Goal: Task Accomplishment & Management: Manage account settings

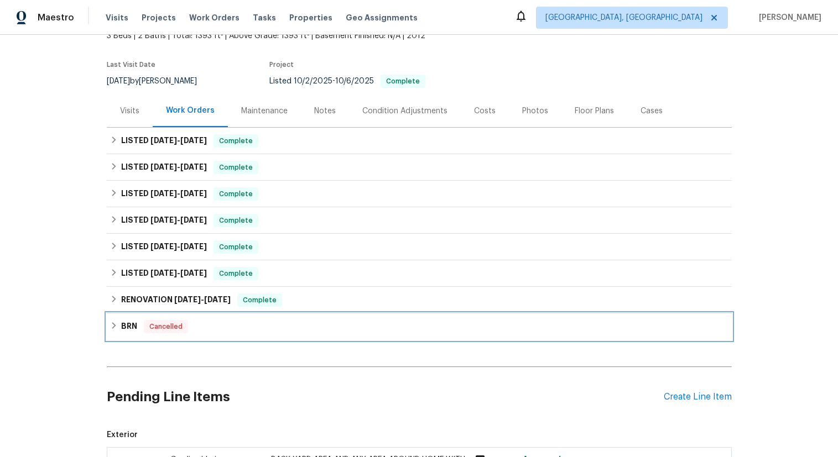
click at [131, 326] on h6 "BRN" at bounding box center [129, 326] width 16 height 13
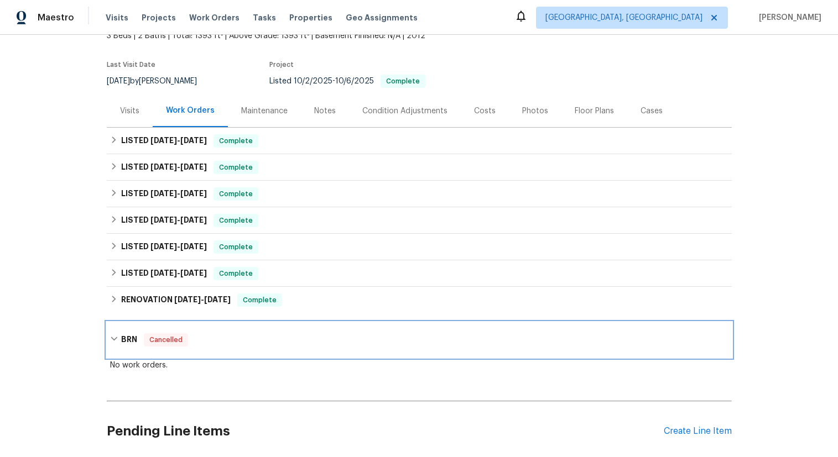
scroll to position [122, 0]
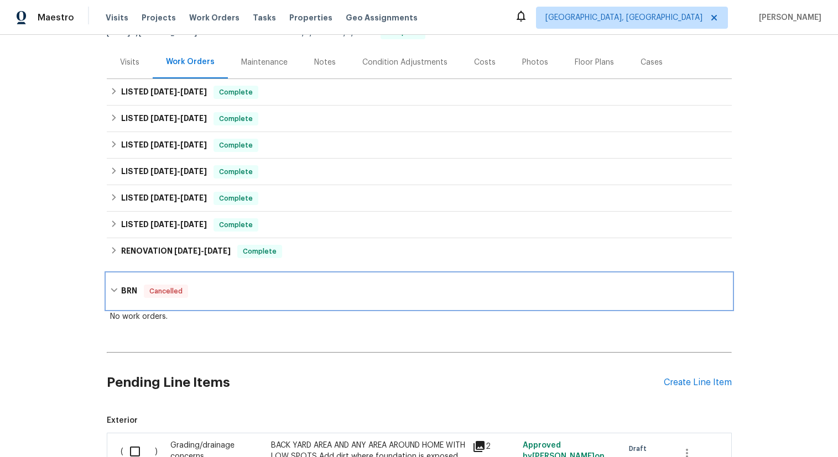
click at [129, 295] on h6 "BRN" at bounding box center [129, 291] width 16 height 13
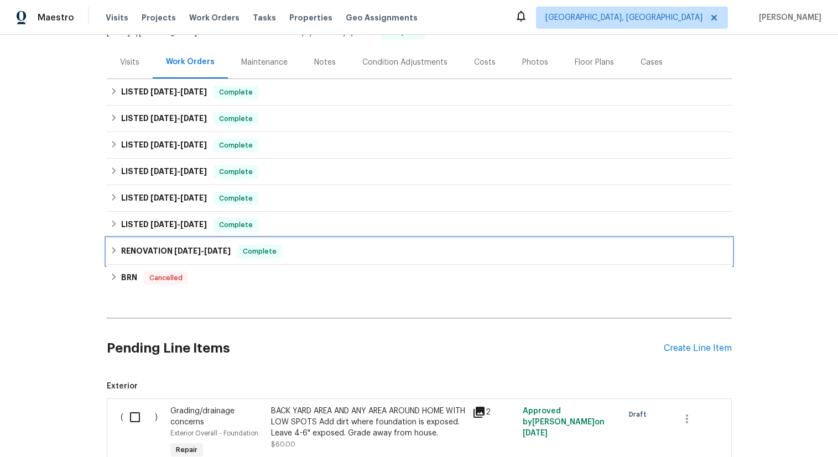
click at [157, 257] on h6 "RENOVATION [DATE] - [DATE]" at bounding box center [176, 251] width 110 height 13
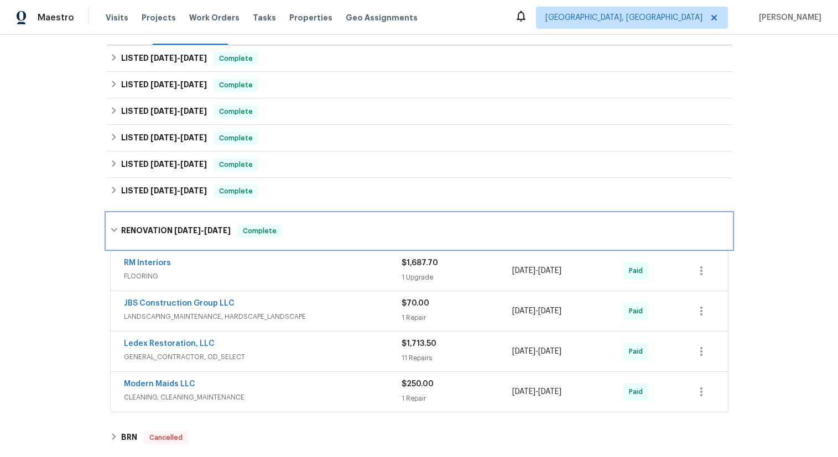
scroll to position [169, 0]
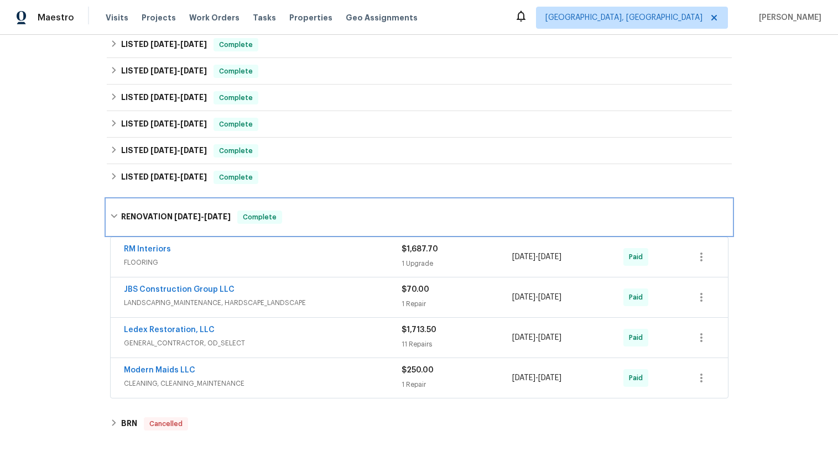
click at [145, 213] on h6 "RENOVATION [DATE] - [DATE]" at bounding box center [176, 217] width 110 height 13
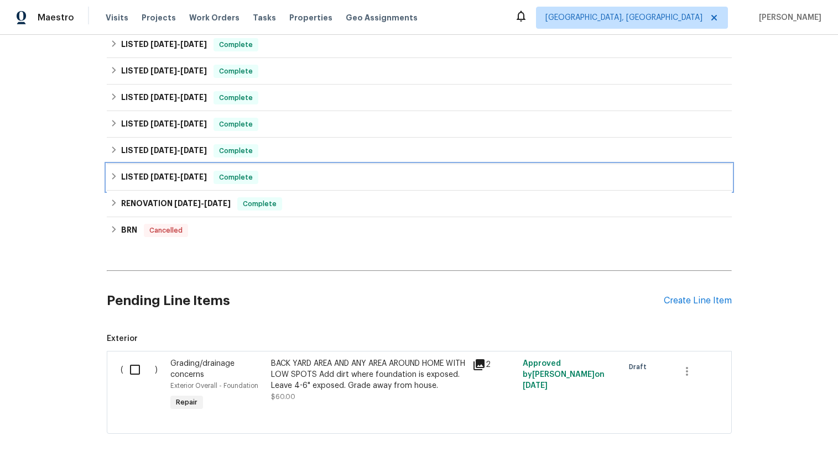
click at [144, 180] on h6 "LISTED [DATE] - [DATE]" at bounding box center [164, 177] width 86 height 13
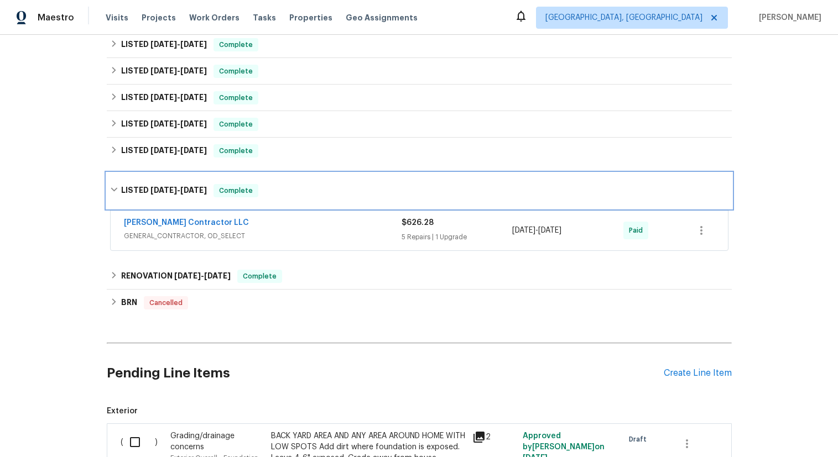
click at [144, 180] on div "LISTED [DATE] - [DATE] Complete" at bounding box center [419, 190] width 625 height 35
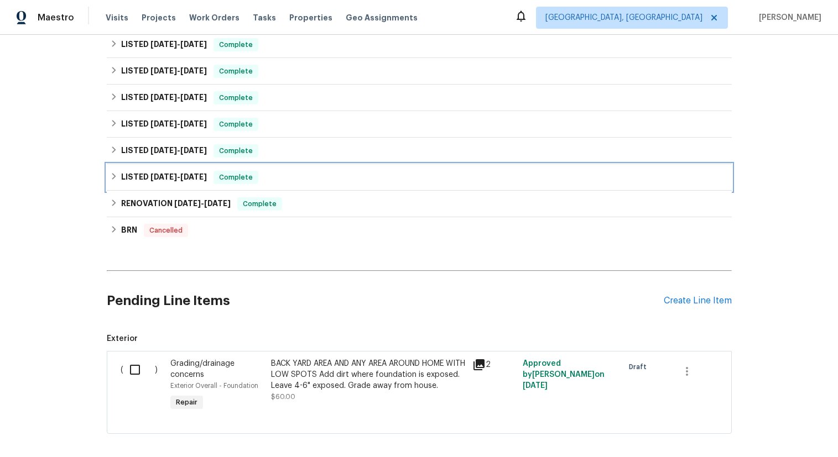
click at [150, 165] on div "LISTED [DATE] - [DATE] Complete" at bounding box center [419, 177] width 625 height 27
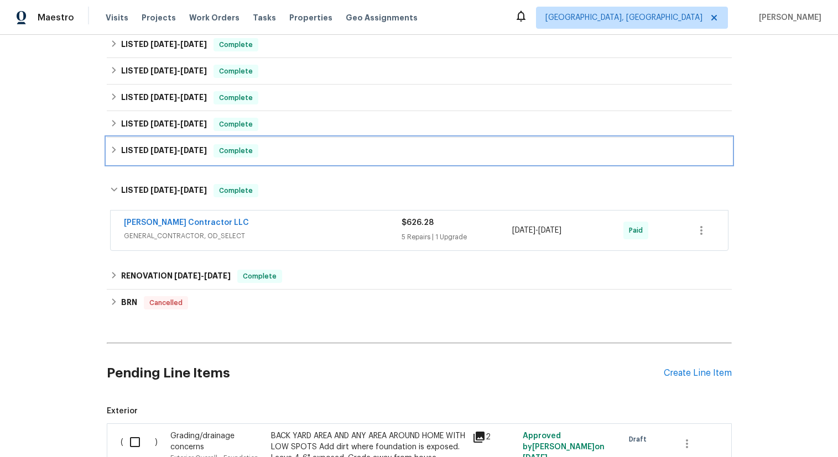
click at [150, 157] on h6 "LISTED [DATE] - [DATE]" at bounding box center [164, 150] width 86 height 13
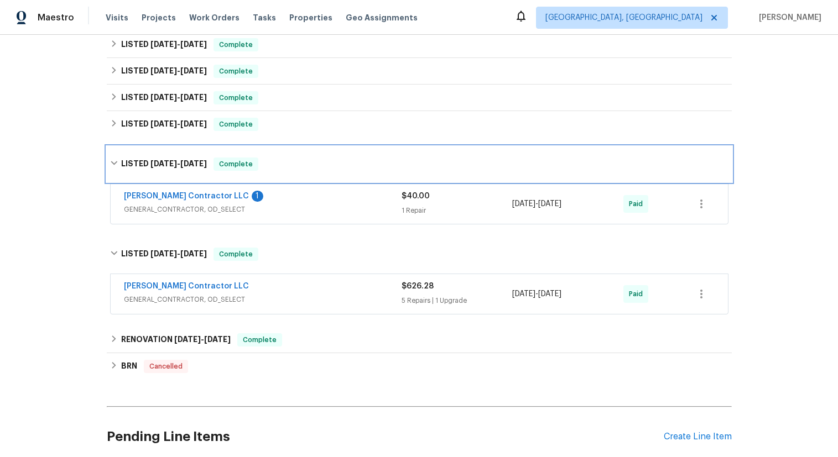
click at [150, 157] on div "LISTED [DATE] - [DATE] Complete" at bounding box center [419, 164] width 625 height 35
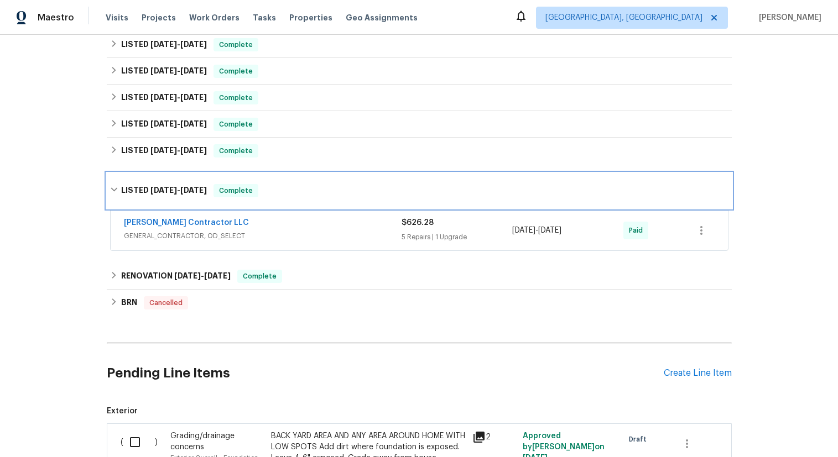
click at [148, 192] on h6 "LISTED [DATE] - [DATE]" at bounding box center [164, 190] width 86 height 13
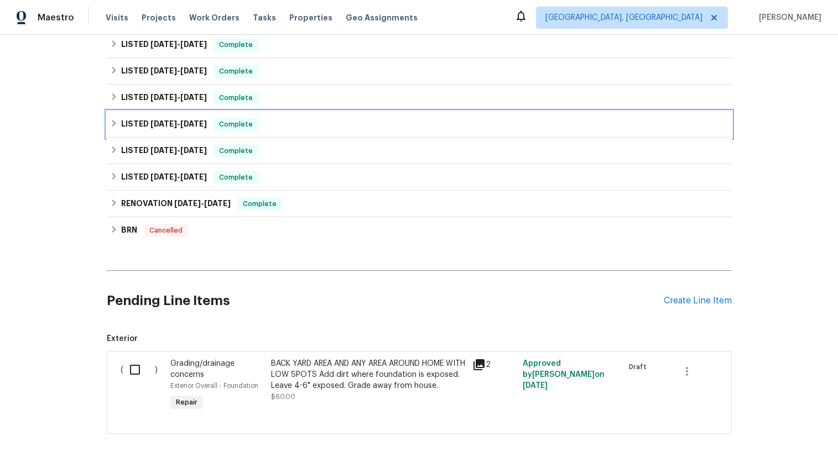
click at [154, 128] on h6 "LISTED [DATE] - [DATE]" at bounding box center [164, 124] width 86 height 13
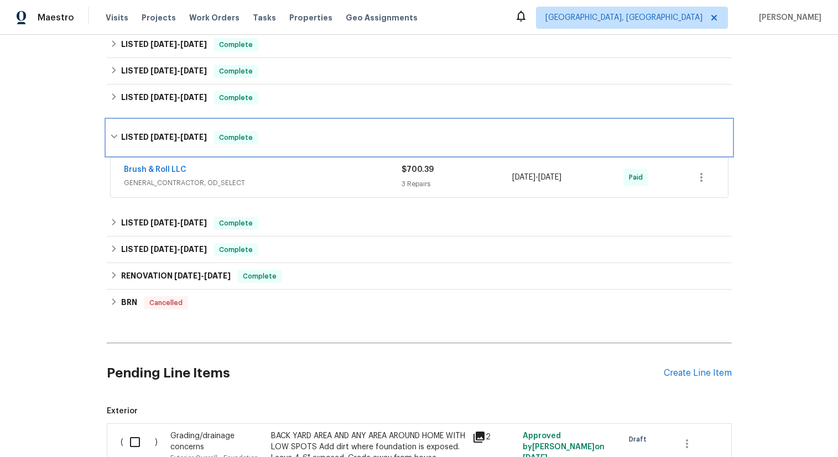
click at [154, 129] on div "LISTED [DATE] - [DATE] Complete" at bounding box center [419, 137] width 625 height 35
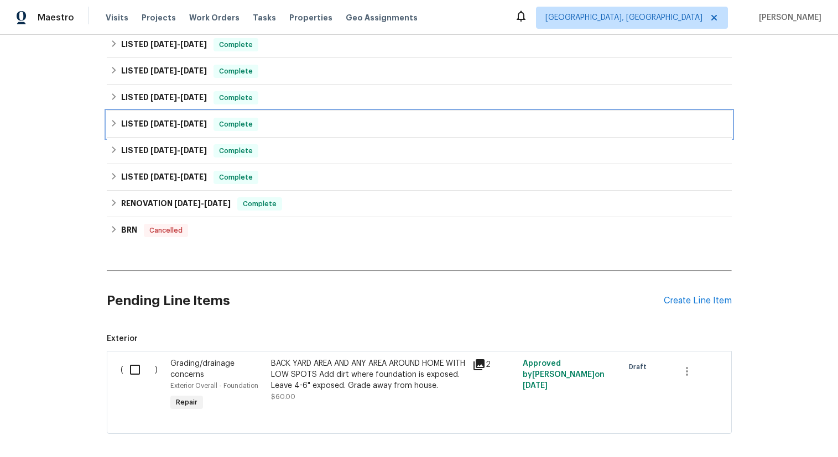
scroll to position [155, 0]
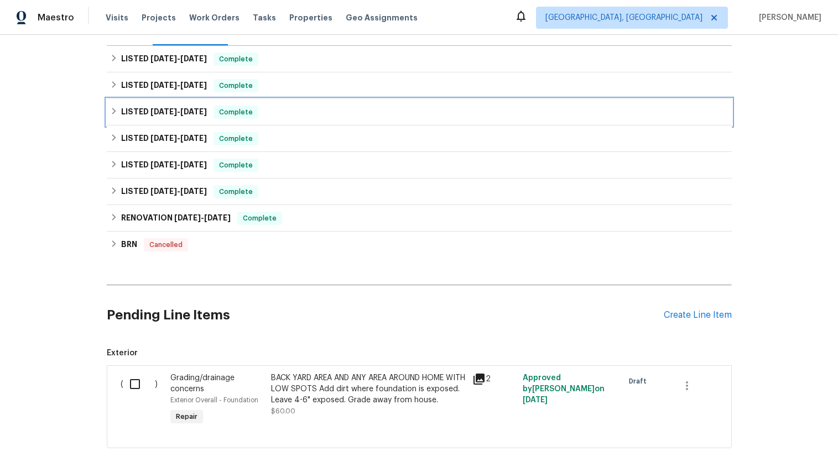
click at [157, 110] on span "[DATE]" at bounding box center [163, 112] width 27 height 8
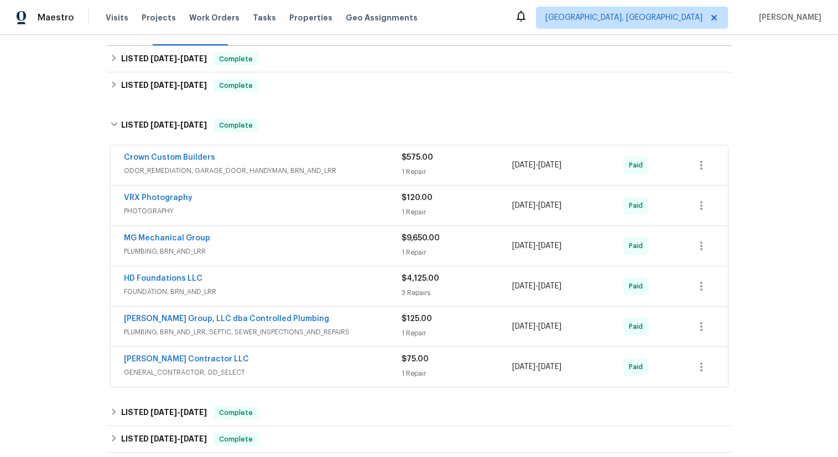
click at [351, 335] on span "PLUMBING, BRN_AND_LRR, SEPTIC, SEWER_INSPECTIONS_AND_REPAIRS" at bounding box center [263, 332] width 278 height 11
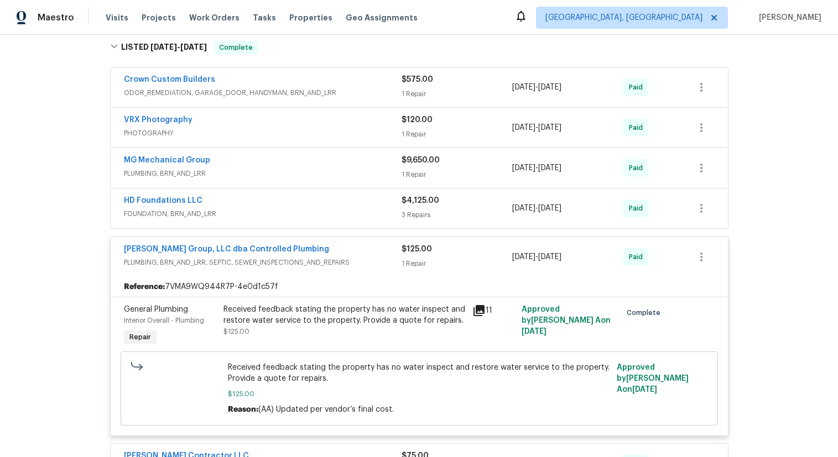
scroll to position [233, 0]
click at [327, 257] on span "PLUMBING, BRN_AND_LRR, SEPTIC, SEWER_INSPECTIONS_AND_REPAIRS" at bounding box center [263, 262] width 278 height 11
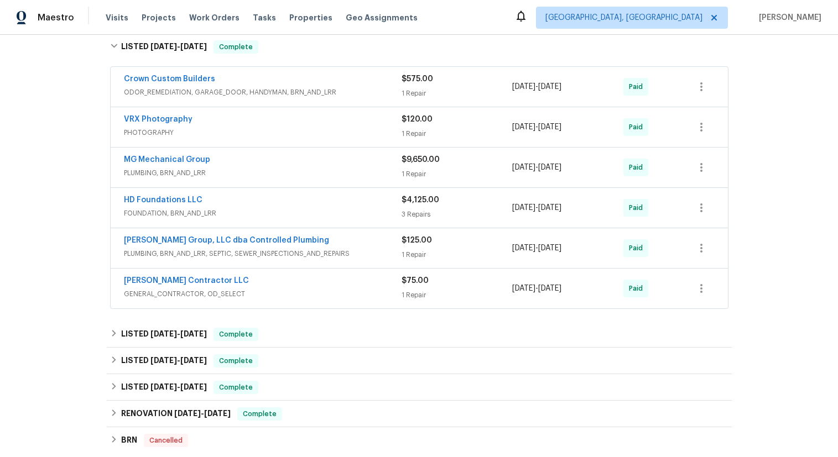
click at [256, 163] on div "MG Mechanical Group" at bounding box center [263, 160] width 278 height 13
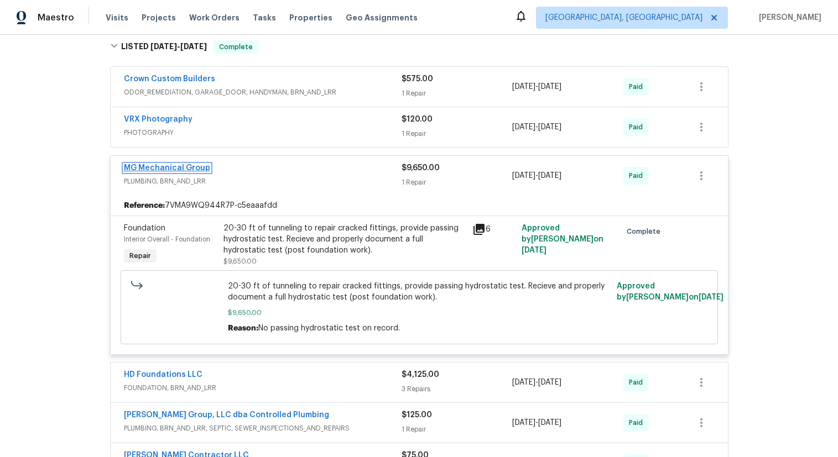
click at [162, 167] on link "MG Mechanical Group" at bounding box center [167, 168] width 86 height 8
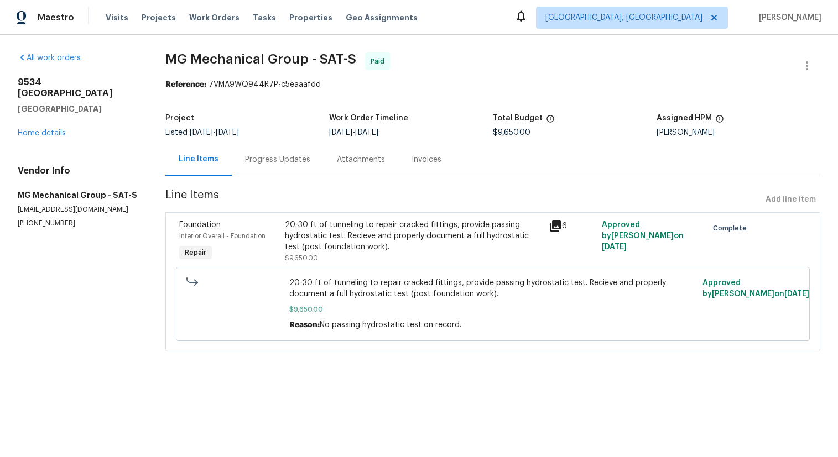
click at [413, 161] on div "Invoices" at bounding box center [426, 159] width 30 height 11
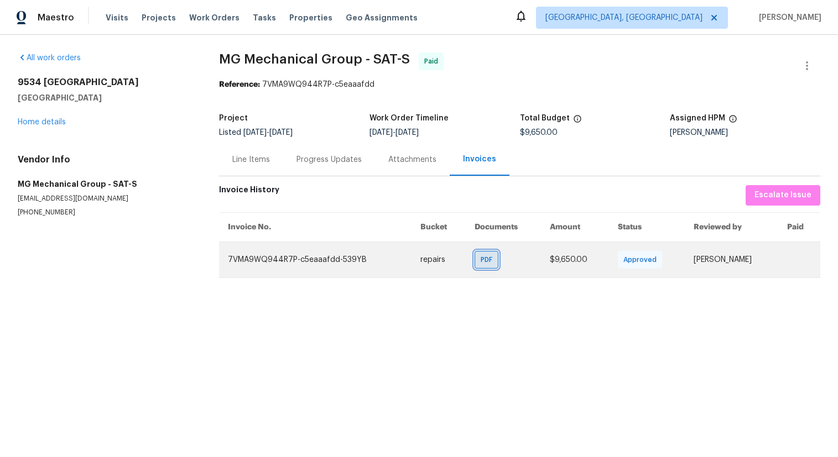
click at [475, 257] on div "PDF" at bounding box center [487, 260] width 24 height 18
